Goal: Task Accomplishment & Management: Complete application form

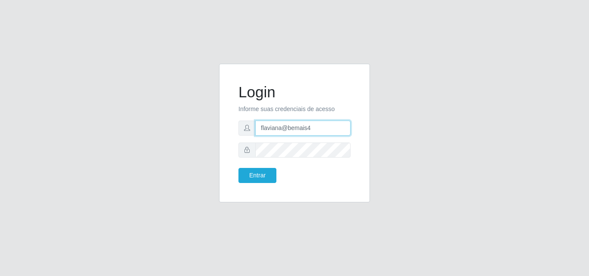
click at [311, 129] on input "flaviana@bemais4" at bounding box center [302, 128] width 95 height 15
click at [308, 130] on input "flaviana@bemais" at bounding box center [302, 128] width 95 height 15
type input "flaviana@b3ruas"
click at [250, 153] on div at bounding box center [294, 150] width 112 height 15
click at [238, 168] on button "Entrar" at bounding box center [257, 175] width 38 height 15
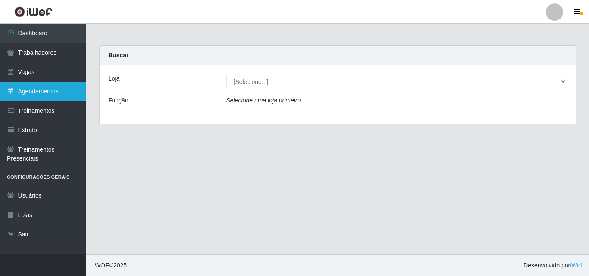
click at [45, 91] on link "Agendamentos" at bounding box center [43, 91] width 86 height 19
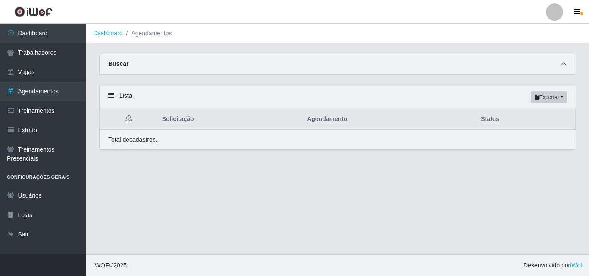
click at [563, 65] on icon at bounding box center [564, 64] width 6 height 6
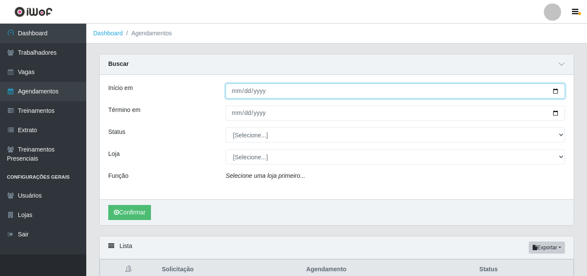
click at [238, 92] on input "Início em" at bounding box center [394, 91] width 339 height 15
type input "[DATE]"
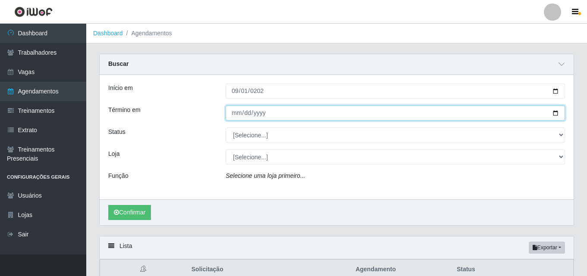
click at [234, 116] on input "Término em" at bounding box center [394, 113] width 339 height 15
type input "0009-10-10"
type input "[DATE]"
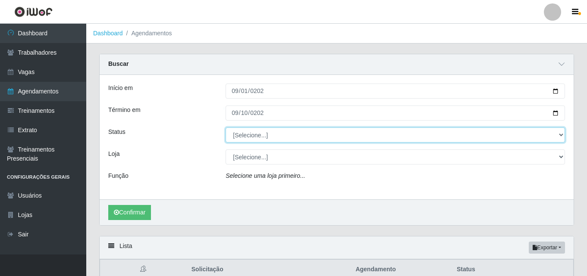
click at [243, 141] on select "[Selecione...] AGENDADO AGUARDANDO LIBERAR EM ANDAMENTO EM REVISÃO FINALIZADO C…" at bounding box center [394, 135] width 339 height 15
select select "AGENDADO"
click at [225, 128] on select "[Selecione...] AGENDADO AGUARDANDO LIBERAR EM ANDAMENTO EM REVISÃO FINALIZADO C…" at bounding box center [394, 135] width 339 height 15
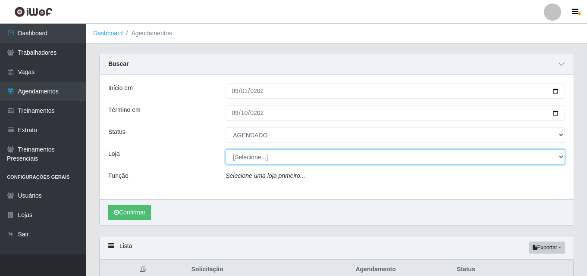
click at [252, 158] on select "[Selecione...] Bemais Supermercados - [GEOGRAPHIC_DATA]" at bounding box center [394, 157] width 339 height 15
select select "249"
click at [225, 150] on select "[Selecione...] Bemais Supermercados - [GEOGRAPHIC_DATA]" at bounding box center [394, 157] width 339 height 15
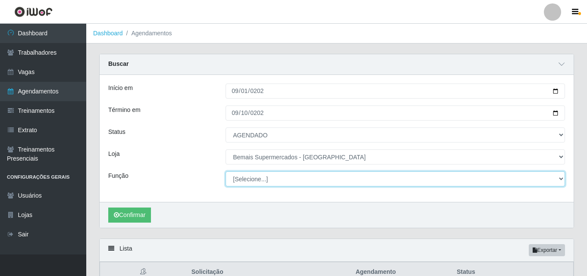
click at [254, 180] on select "[Selecione...] ASG ASG + ASG ++ Auxiliar de Depósito Auxiliar de Depósito + Aux…" at bounding box center [394, 179] width 339 height 15
select select "24"
click at [225, 172] on select "[Selecione...] ASG ASG + ASG ++ Auxiliar de Depósito Auxiliar de Depósito + Aux…" at bounding box center [394, 179] width 339 height 15
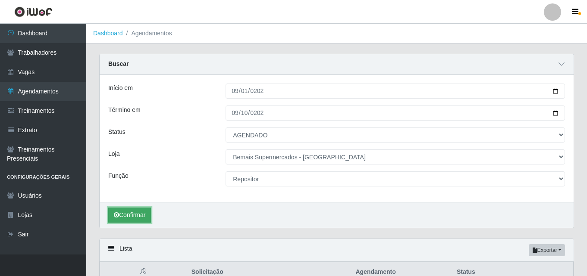
click at [140, 217] on button "Confirmar" at bounding box center [129, 215] width 43 height 15
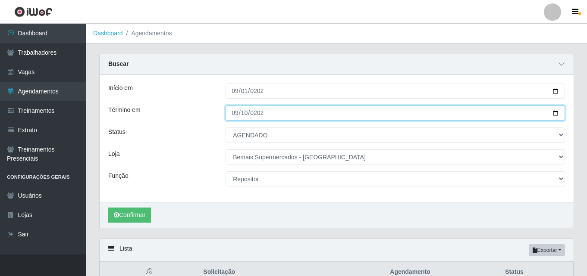
click at [231, 114] on input "[DATE]" at bounding box center [394, 113] width 339 height 15
type input "[DATE]"
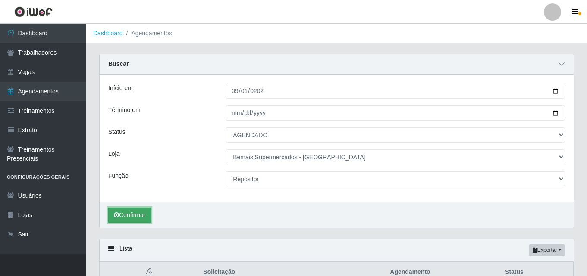
click at [128, 210] on button "Confirmar" at bounding box center [129, 215] width 43 height 15
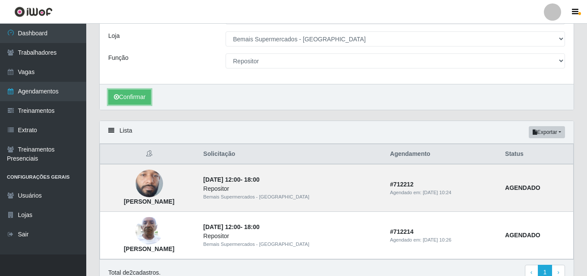
scroll to position [160, 0]
